Goal: Task Accomplishment & Management: Manage account settings

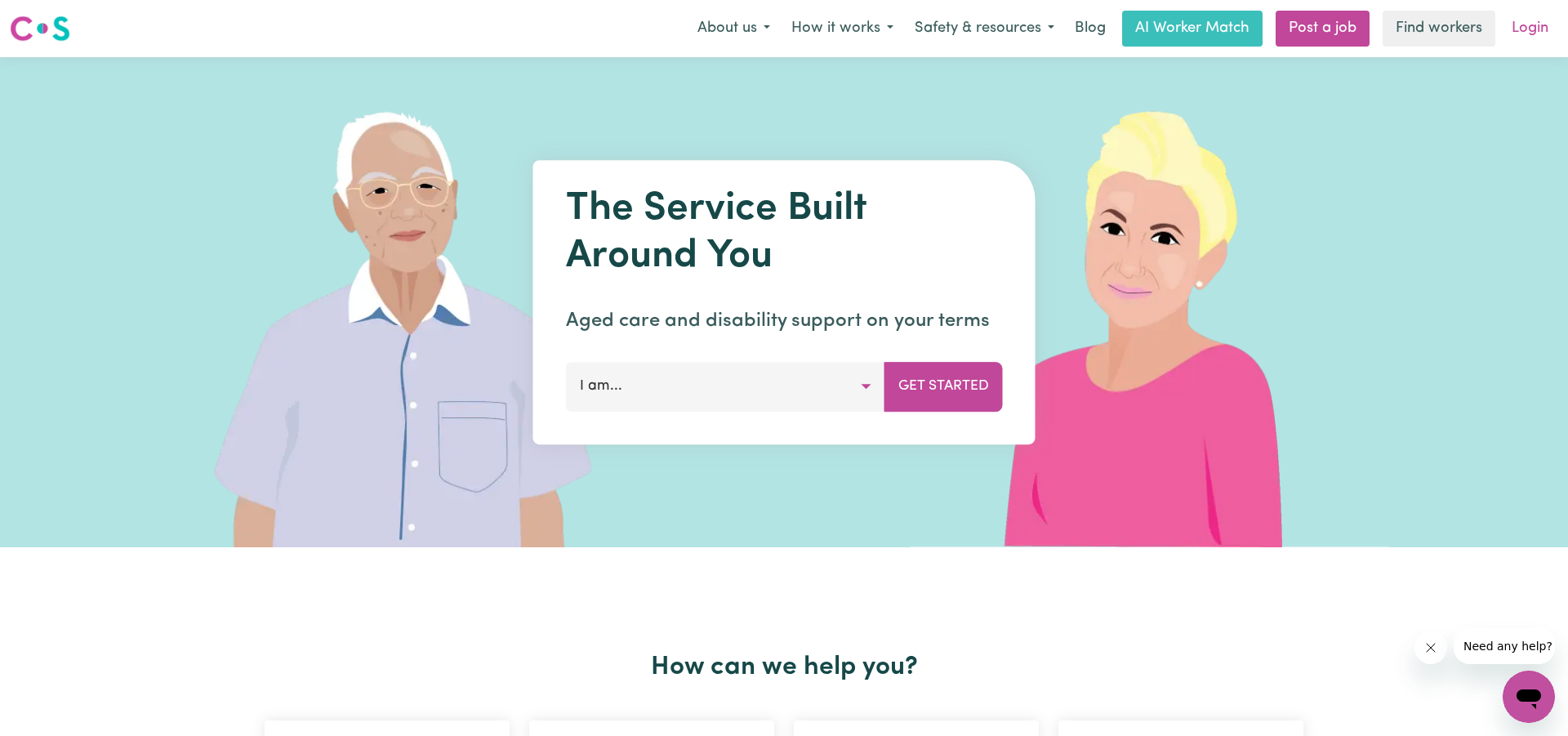
click at [1521, 32] on link "Login" at bounding box center [1529, 29] width 57 height 36
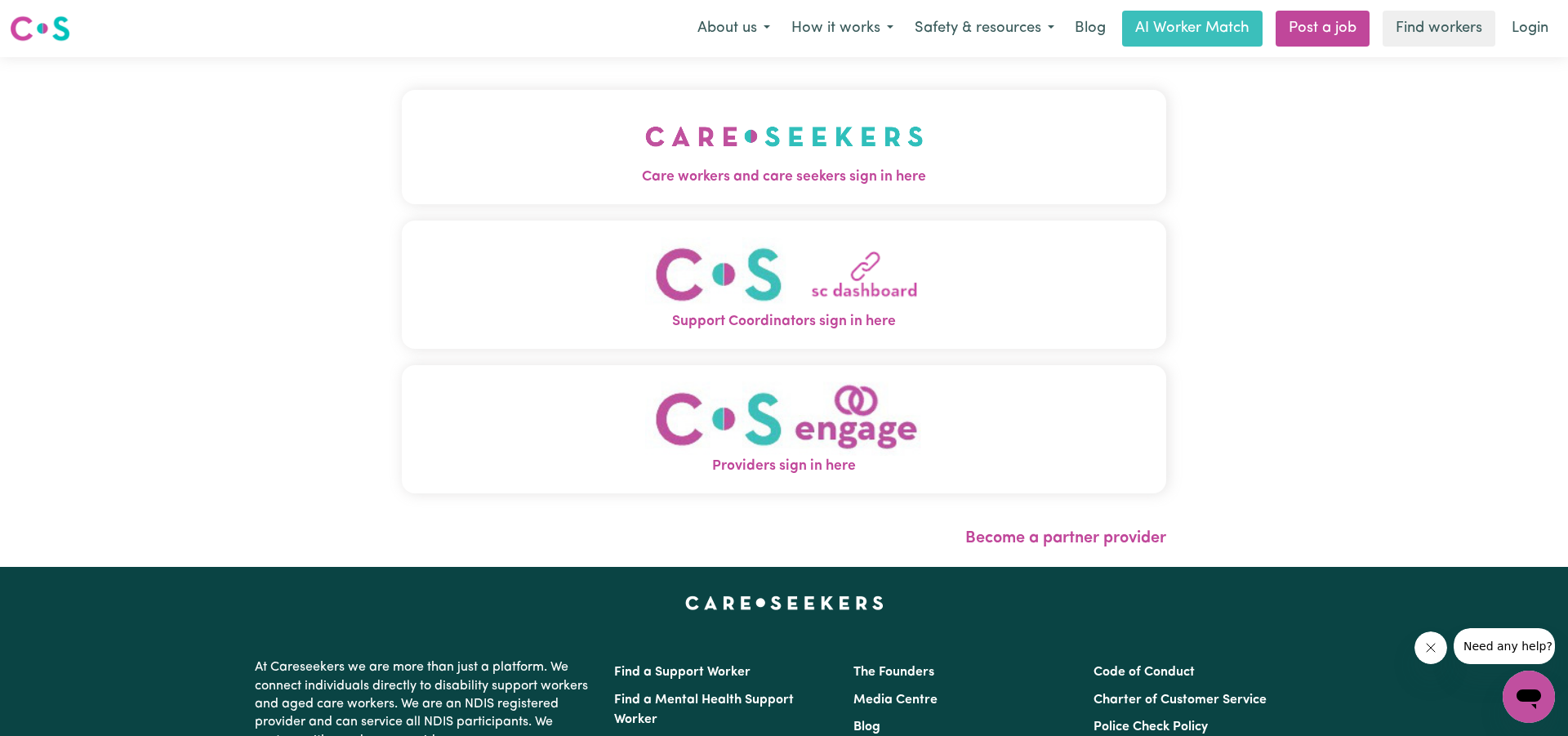
click at [935, 175] on span "Care workers and care seekers sign in here" at bounding box center [783, 177] width 764 height 22
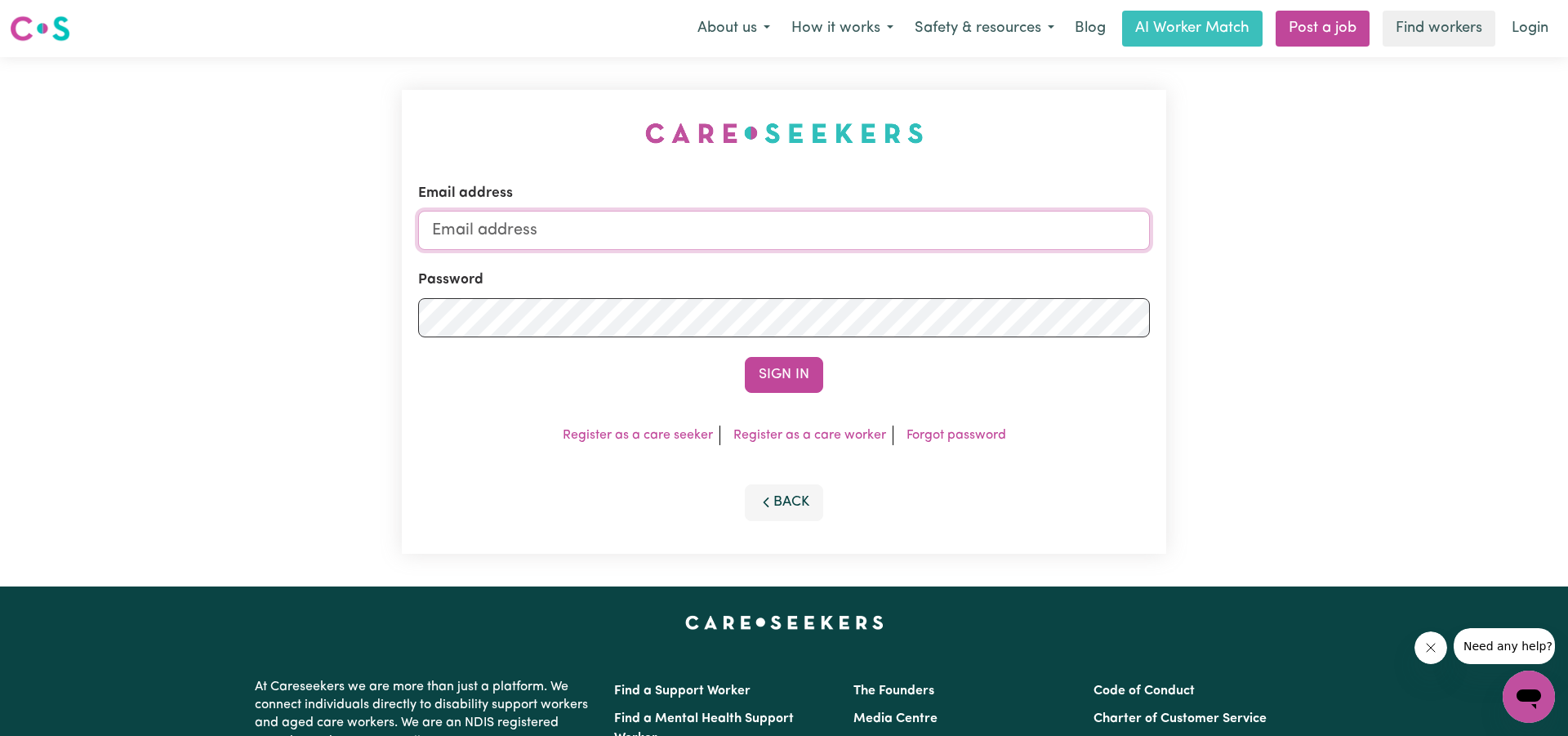
drag, startPoint x: 903, startPoint y: 227, endPoint x: 1567, endPoint y: 190, distance: 665.0
click at [906, 227] on input "Email address" at bounding box center [784, 231] width 732 height 40
type input "mariacaldwell@optusnet.com.au"
click at [784, 376] on button "Sign In" at bounding box center [783, 375] width 78 height 36
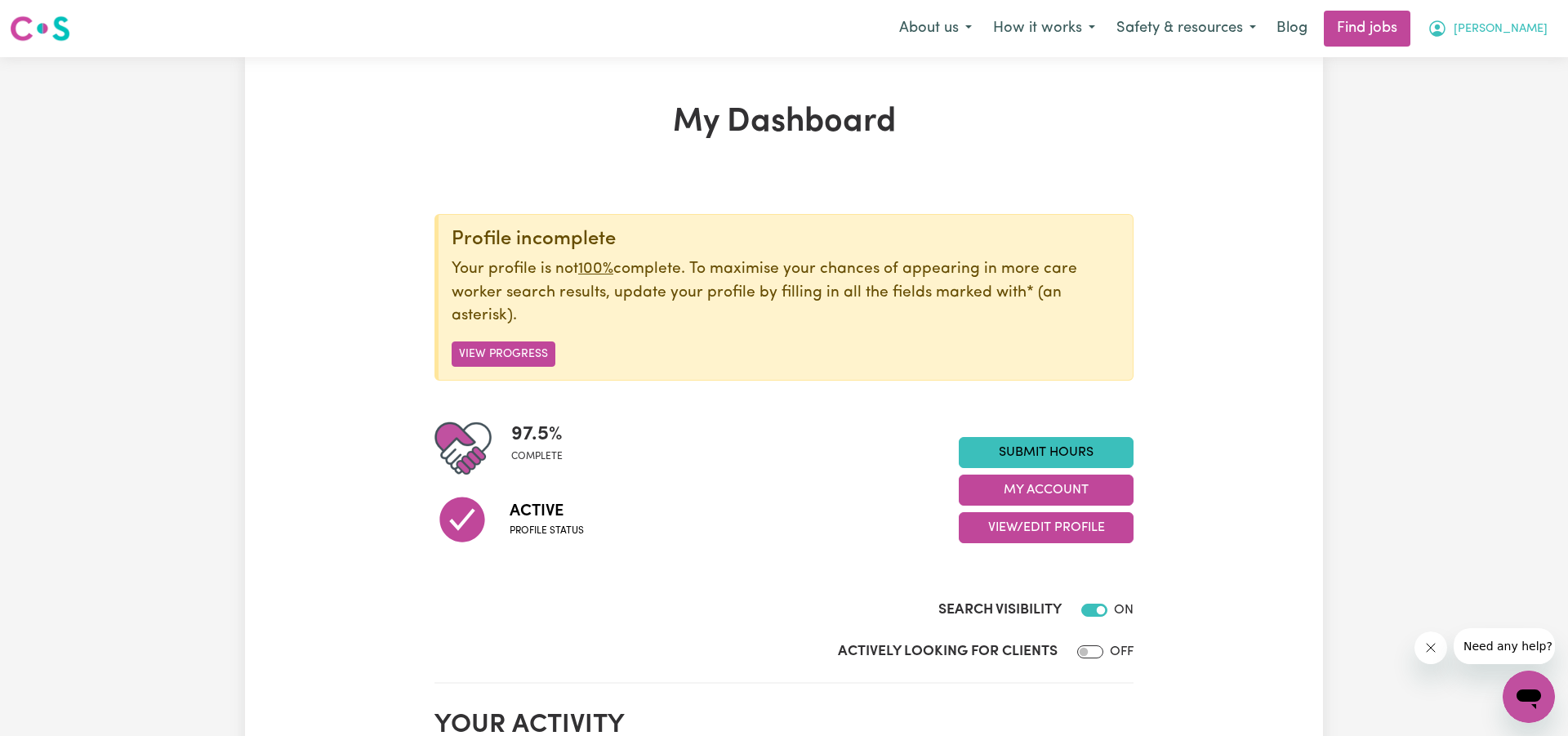
click at [1517, 28] on span "Maria" at bounding box center [1500, 30] width 94 height 18
click at [1488, 52] on link "My Account" at bounding box center [1493, 64] width 129 height 31
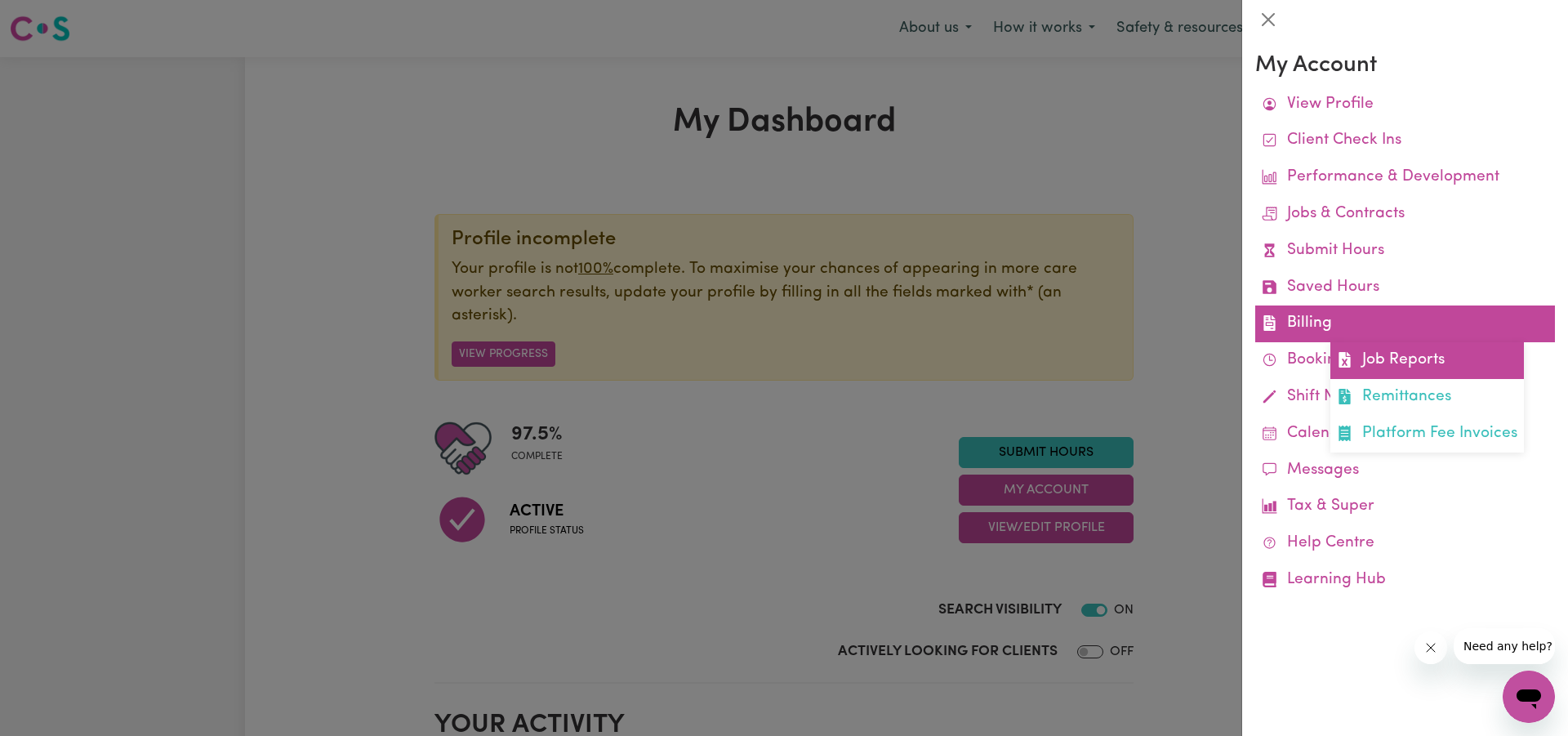
click at [1378, 348] on link "Job Reports" at bounding box center [1426, 360] width 193 height 37
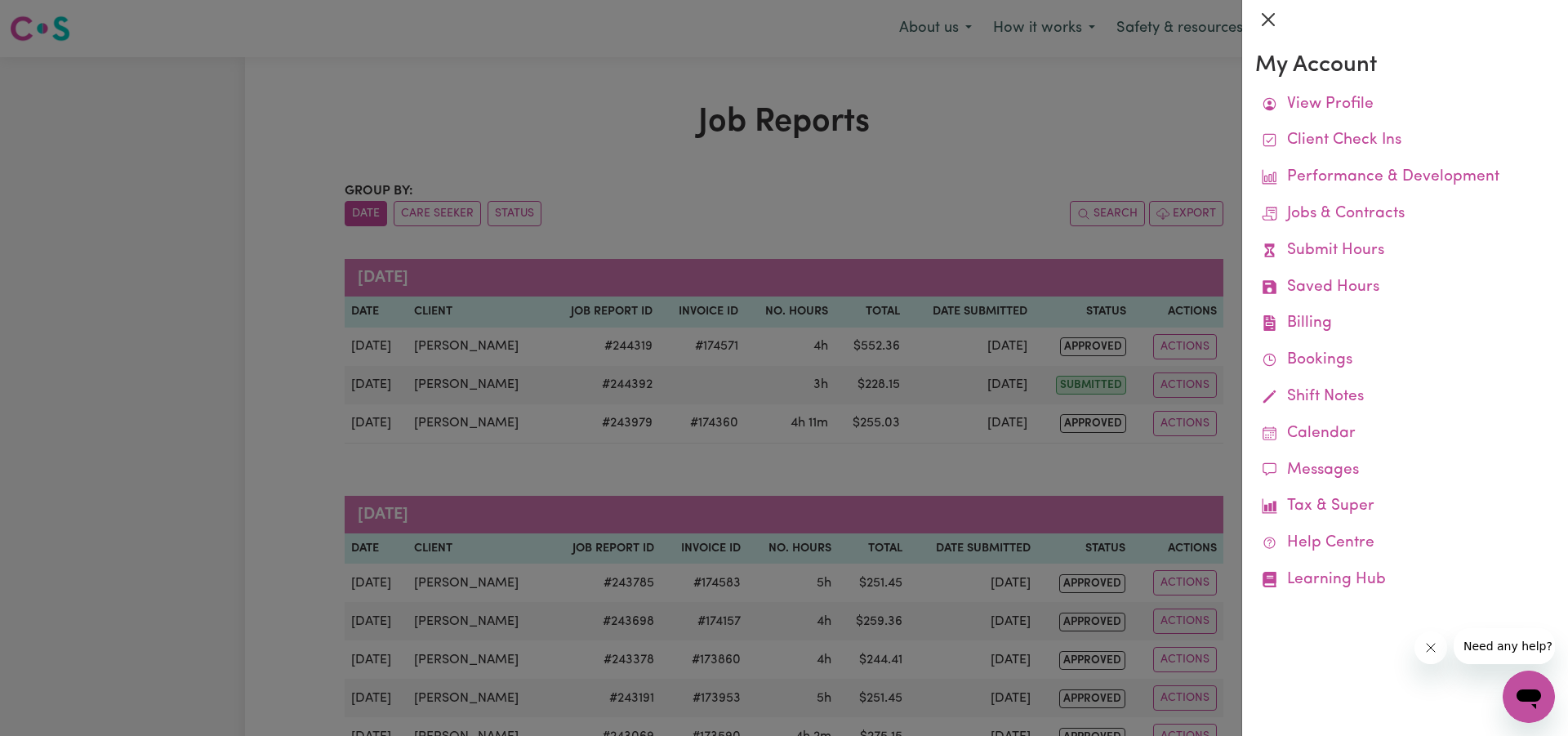
click at [1267, 25] on button "Close" at bounding box center [1267, 19] width 26 height 26
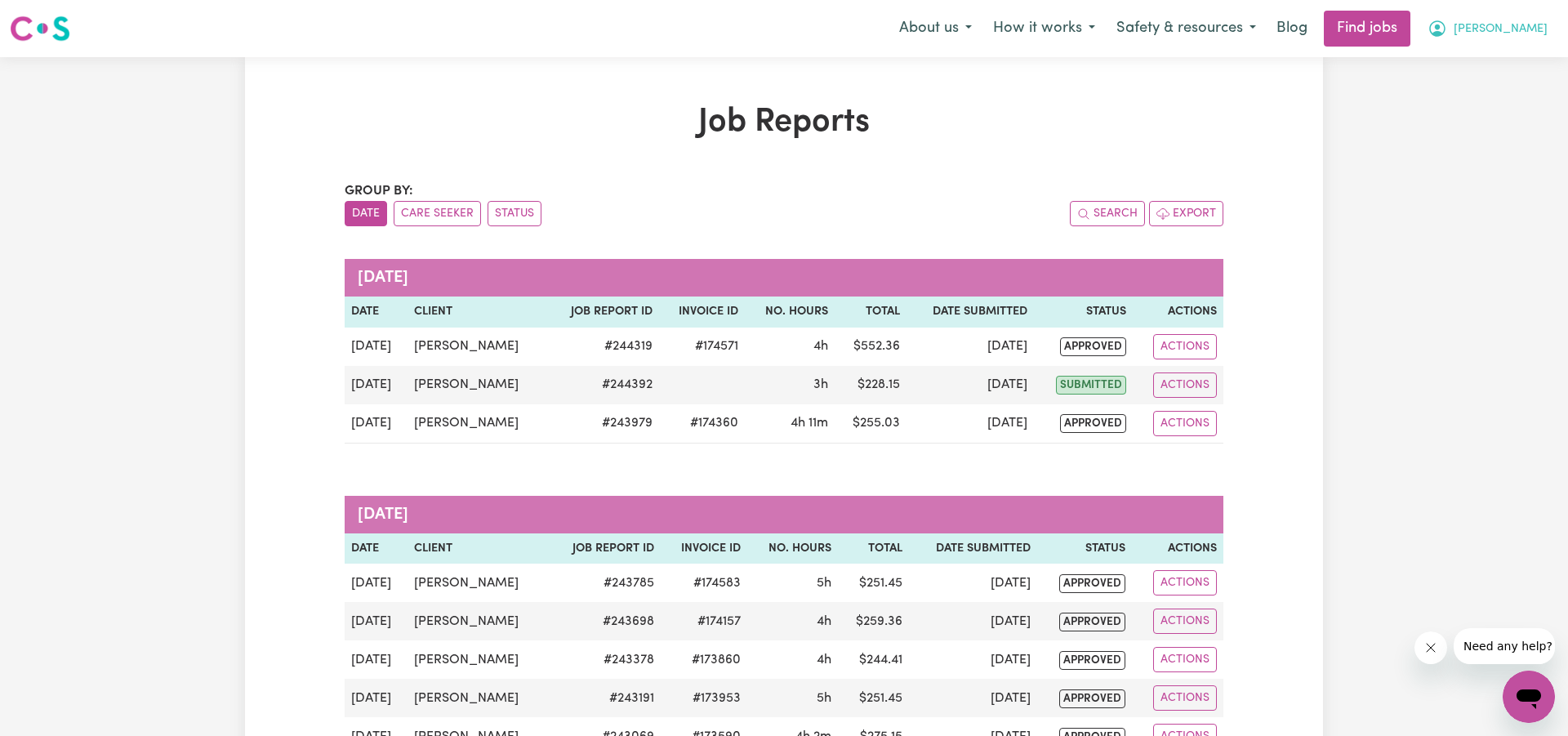
click at [1440, 25] on icon "My Account" at bounding box center [1436, 27] width 4 height 5
click at [1460, 67] on link "My Account" at bounding box center [1493, 64] width 129 height 31
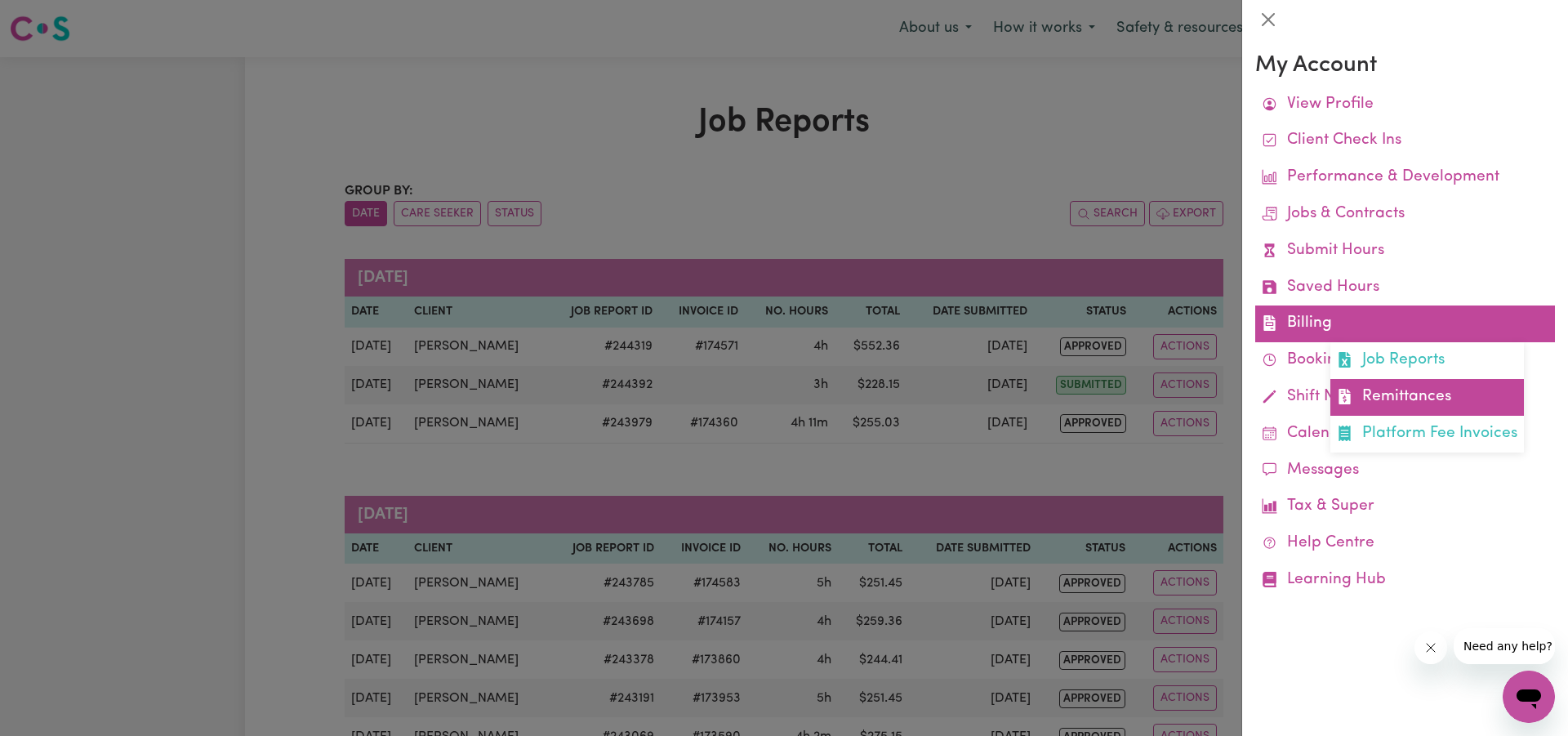
click at [1418, 383] on link "Remittances" at bounding box center [1426, 397] width 193 height 37
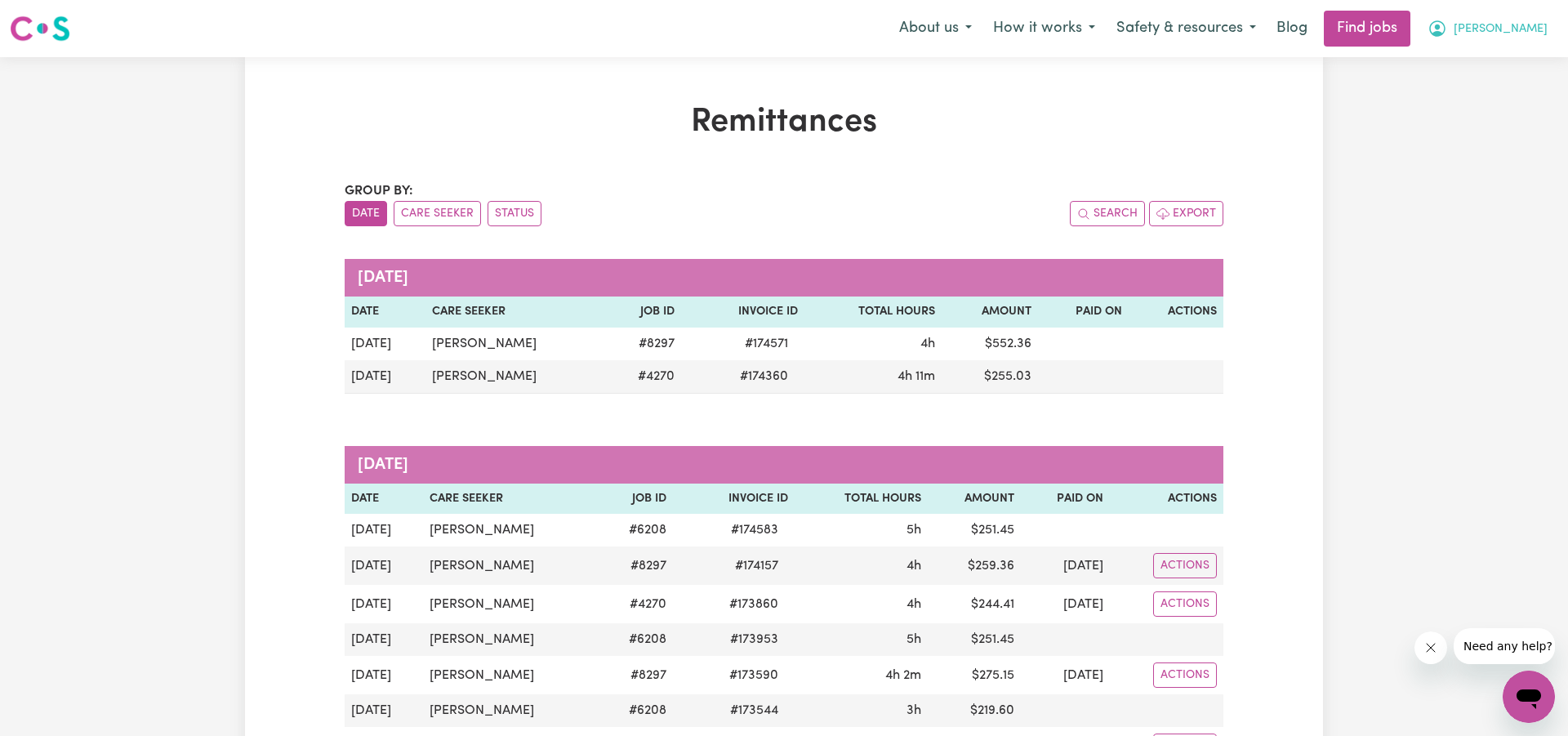
click at [1509, 32] on button "Maria" at bounding box center [1486, 29] width 141 height 34
click at [1458, 120] on link "Logout" at bounding box center [1493, 125] width 129 height 31
